Goal: Task Accomplishment & Management: Manage account settings

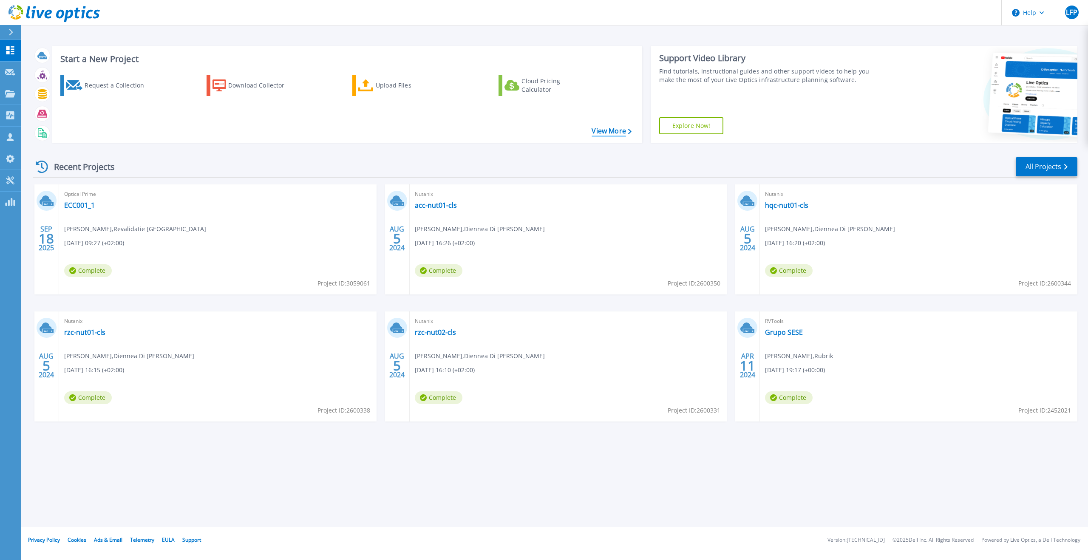
click at [610, 132] on link "View More" at bounding box center [612, 131] width 40 height 8
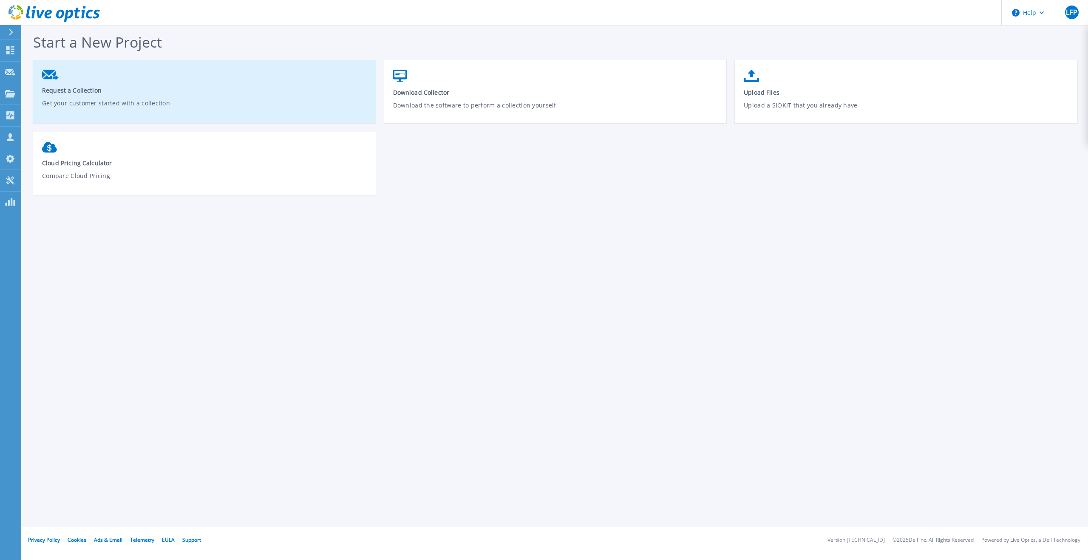
click at [230, 104] on p "Get your customer started with a collection" at bounding box center [204, 109] width 325 height 20
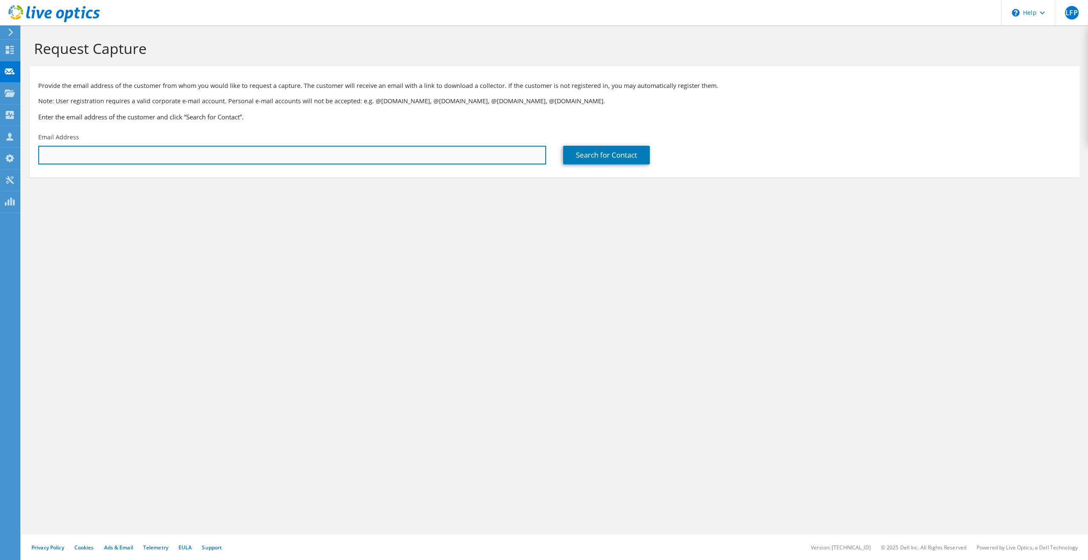
click at [285, 156] on input "text" at bounding box center [292, 155] width 508 height 19
type input "[EMAIL_ADDRESS][PERSON_NAME][DOMAIN_NAME]"
click at [159, 156] on input "[EMAIL_ADDRESS][PERSON_NAME][DOMAIN_NAME]" at bounding box center [292, 155] width 508 height 19
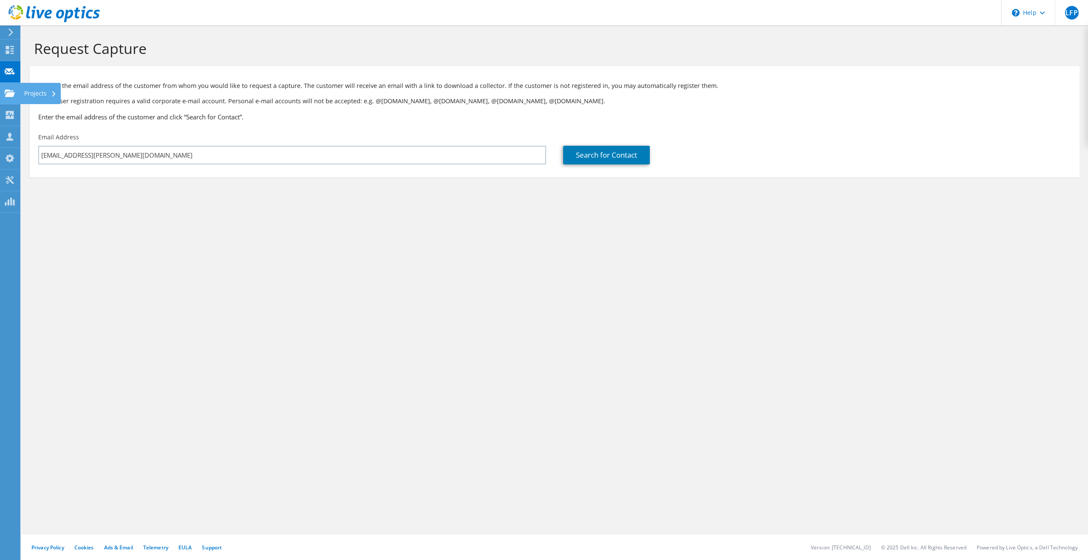
click at [9, 92] on use at bounding box center [10, 92] width 10 height 7
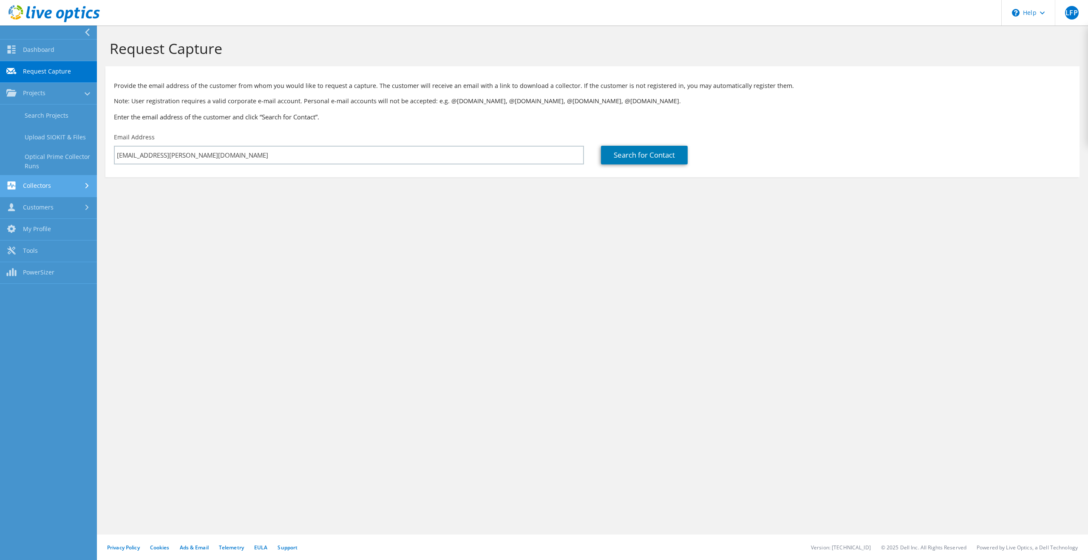
click at [50, 187] on link "Collectors" at bounding box center [48, 187] width 97 height 22
click at [55, 206] on link "Customers" at bounding box center [48, 208] width 97 height 22
click at [53, 183] on link "Customers" at bounding box center [48, 181] width 97 height 22
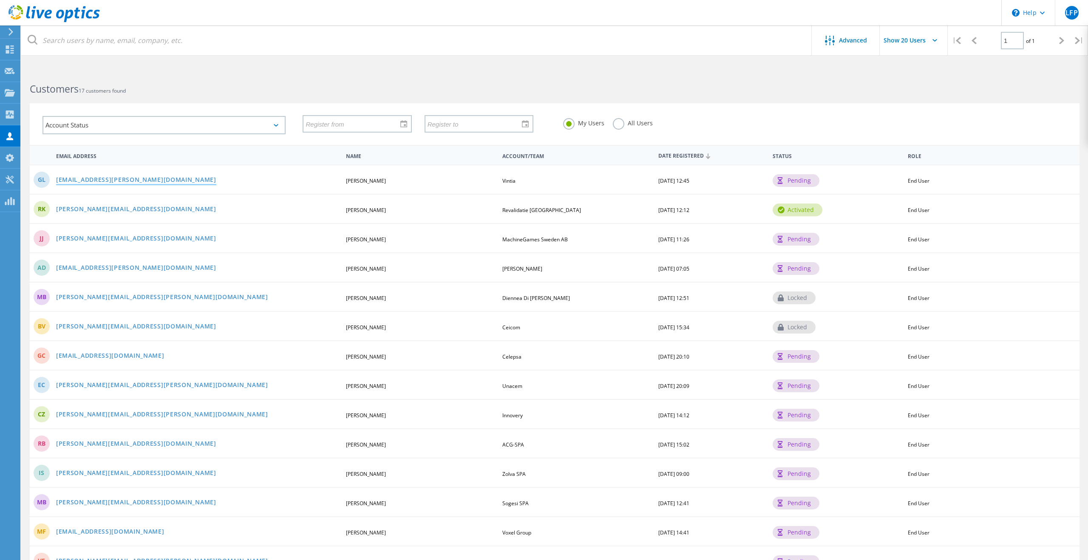
click at [116, 182] on link "[EMAIL_ADDRESS][PERSON_NAME][DOMAIN_NAME]" at bounding box center [136, 180] width 160 height 7
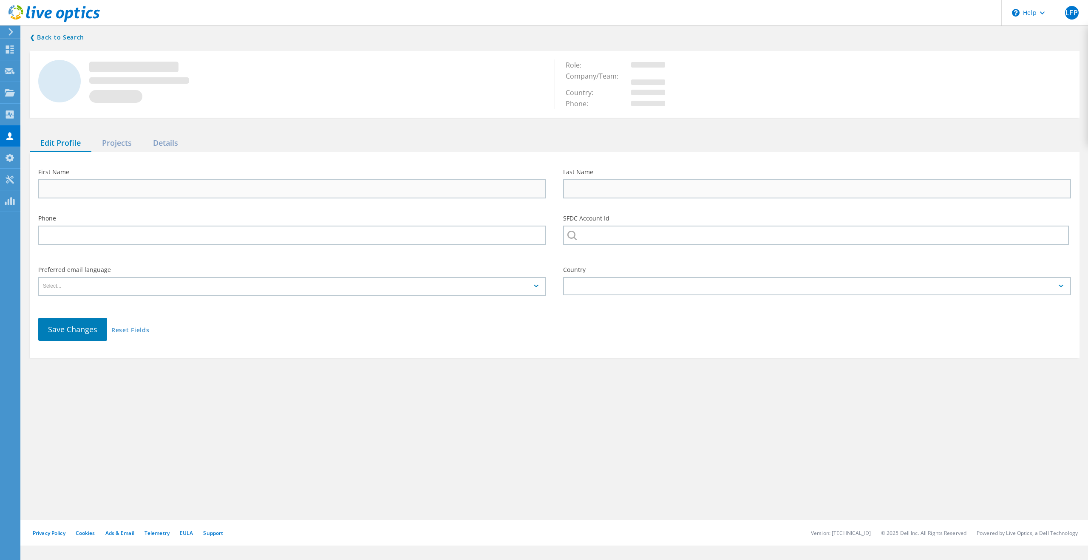
type input "[PERSON_NAME]"
type input "Vintia"
type input "English"
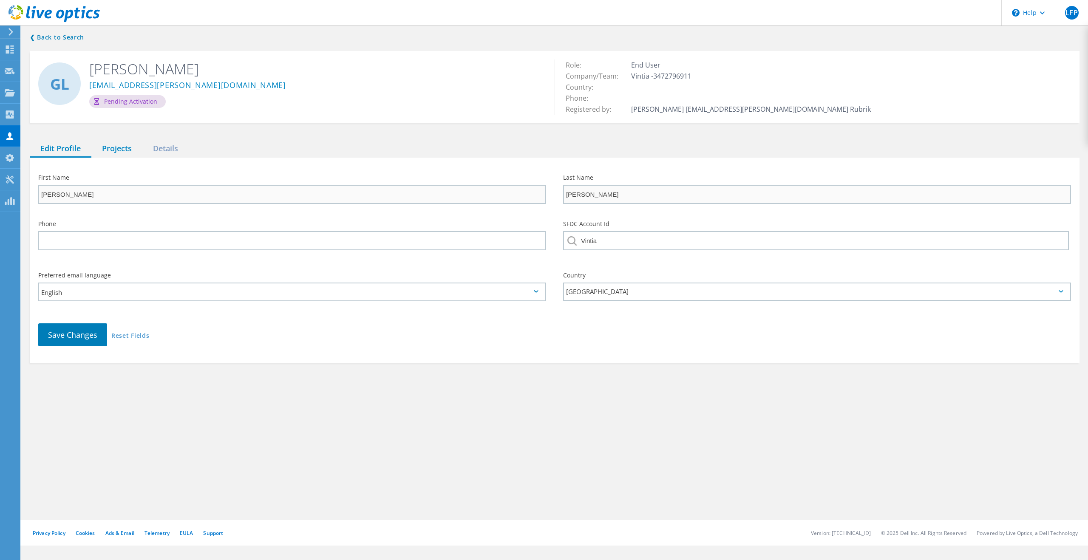
click at [112, 148] on div "Projects" at bounding box center [116, 148] width 51 height 17
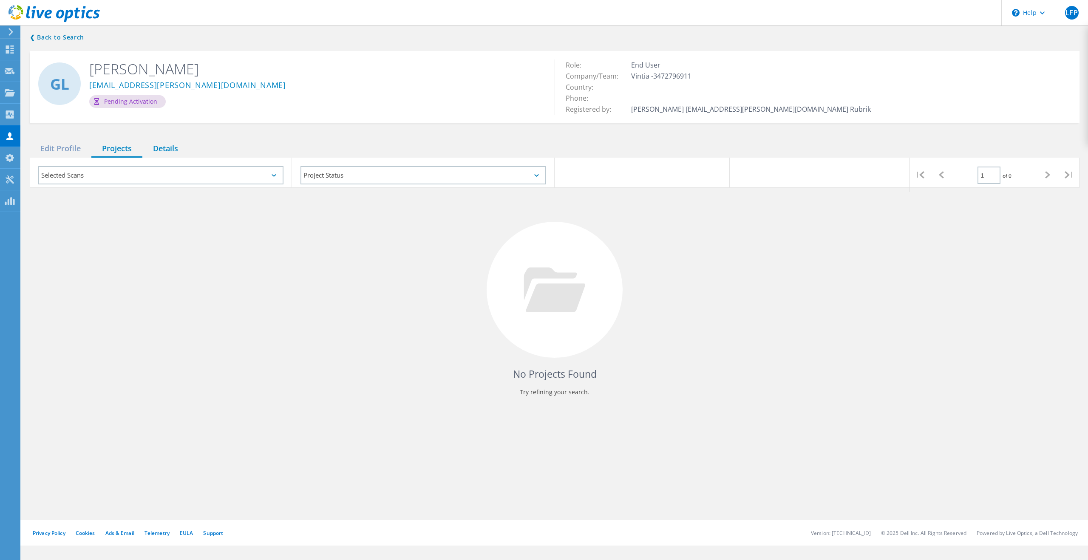
click at [171, 148] on div "Details" at bounding box center [165, 148] width 46 height 17
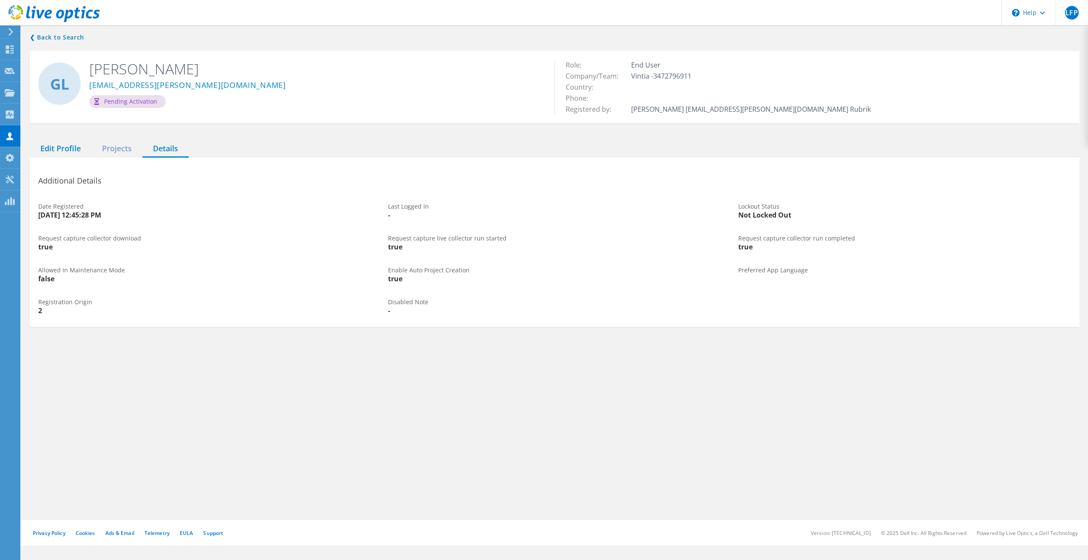
click at [69, 152] on div "Edit Profile" at bounding box center [61, 148] width 62 height 17
